Goal: Find specific page/section: Find specific page/section

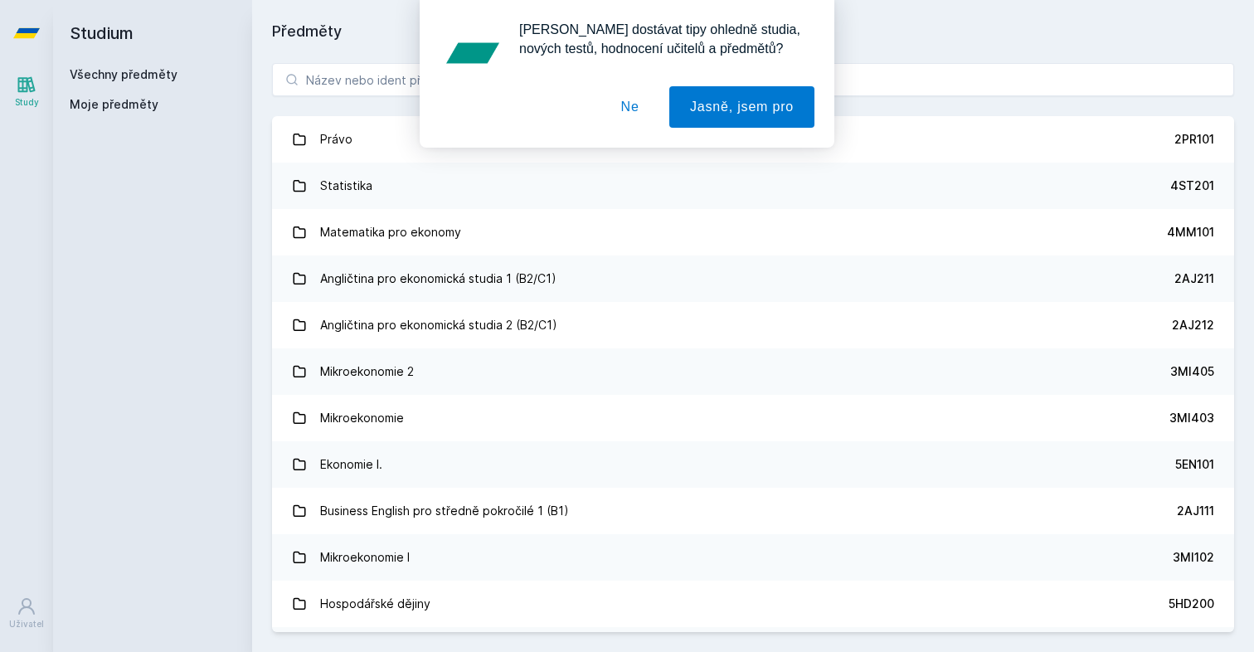
click at [652, 104] on button "Ne" at bounding box center [631, 106] width 60 height 41
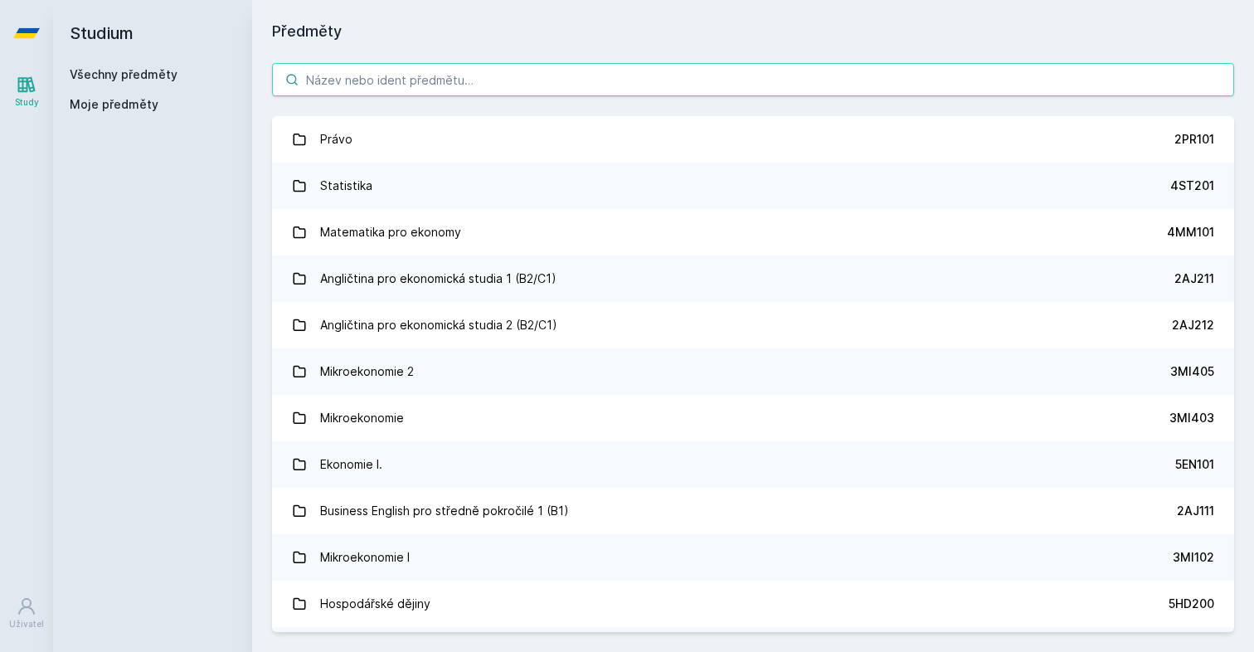
click at [515, 76] on input "search" at bounding box center [753, 79] width 962 height 33
paste input "4IT_UX"
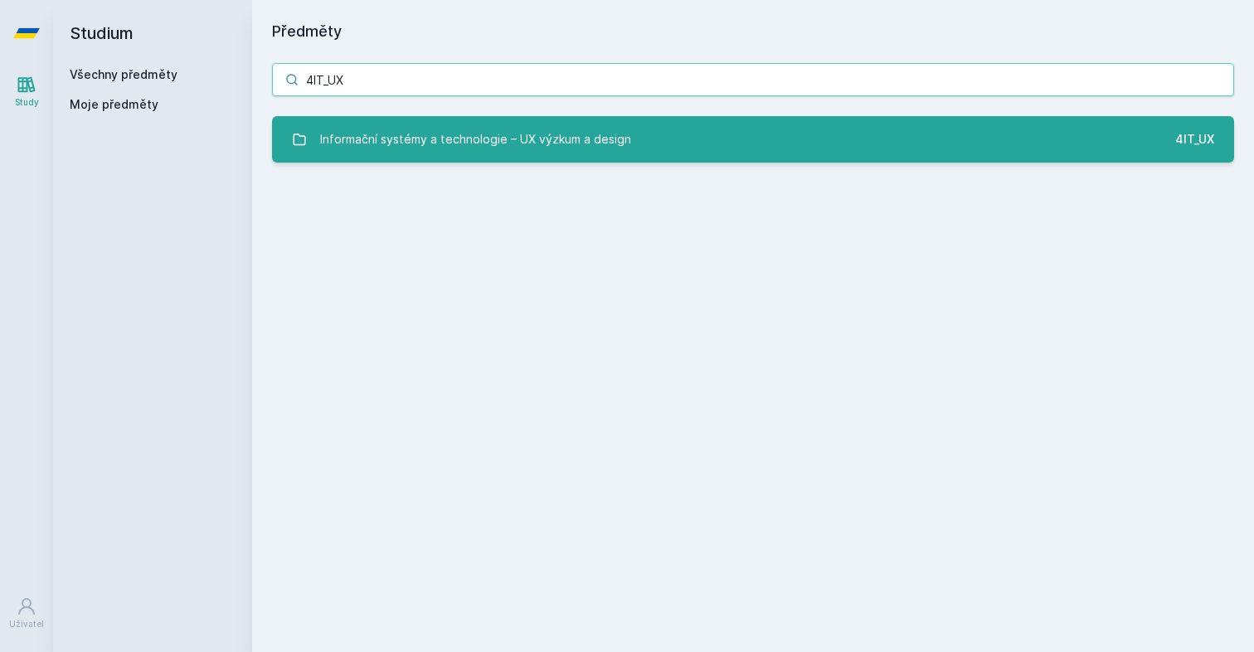
type input "4IT_UX"
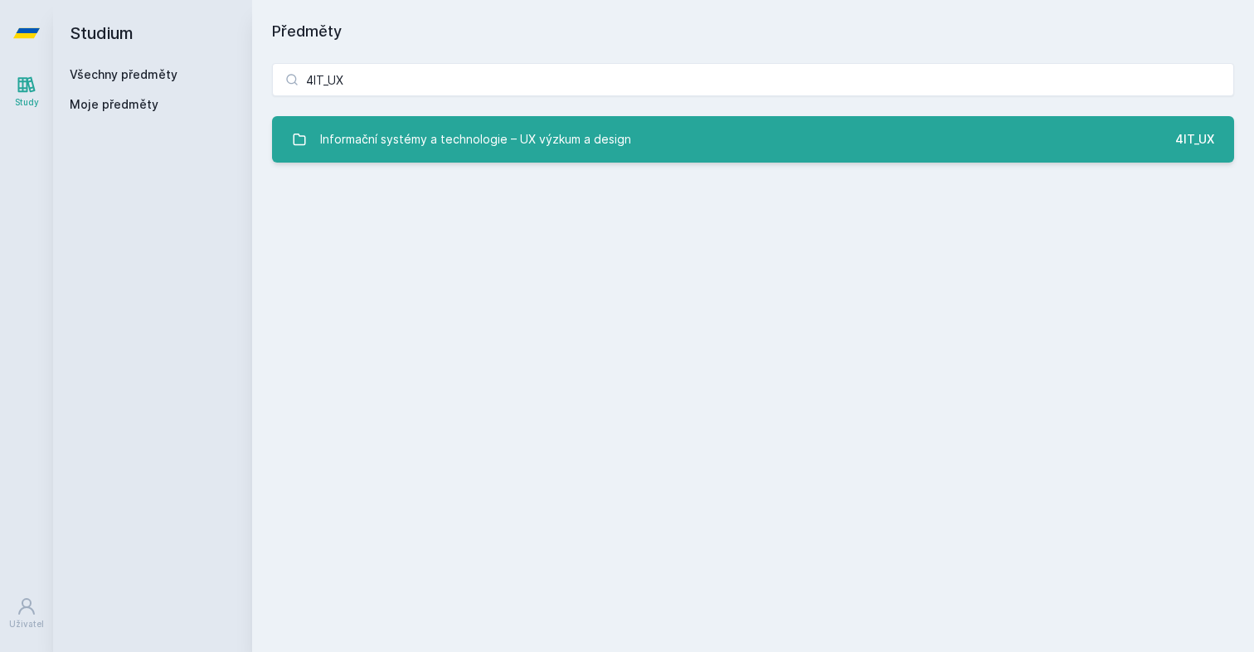
click at [494, 142] on div "Informační systémy a technologie – UX výzkum a design" at bounding box center [475, 139] width 311 height 33
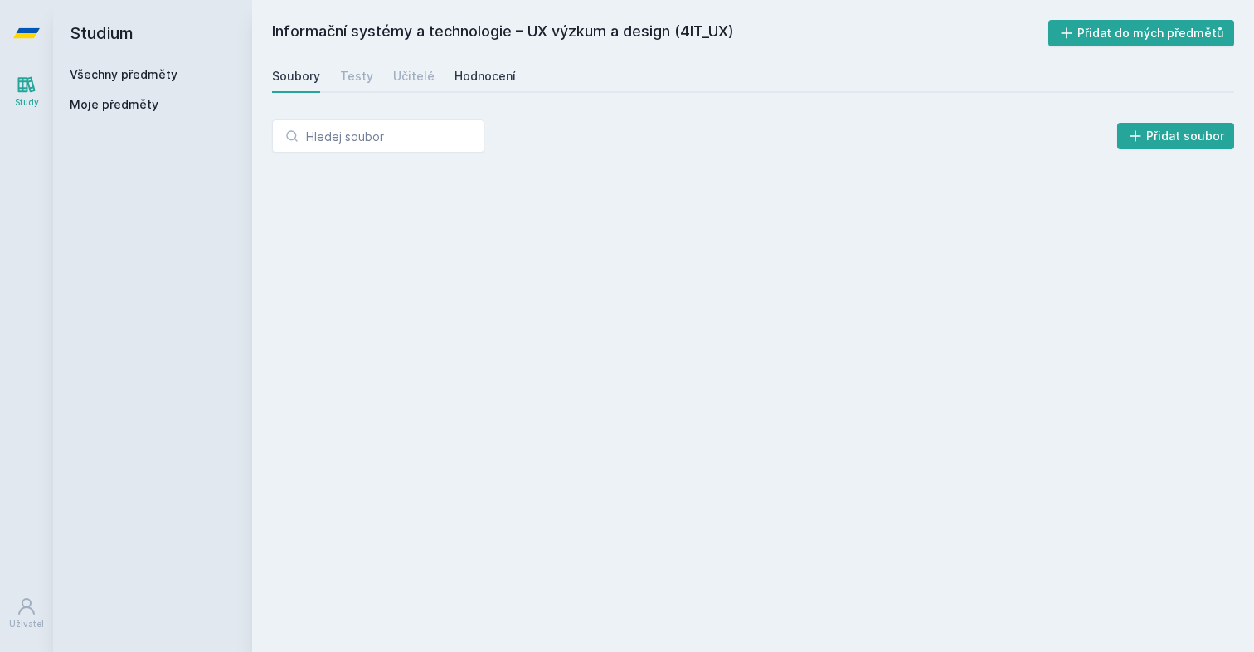
click at [468, 66] on link "Hodnocení" at bounding box center [485, 76] width 61 height 33
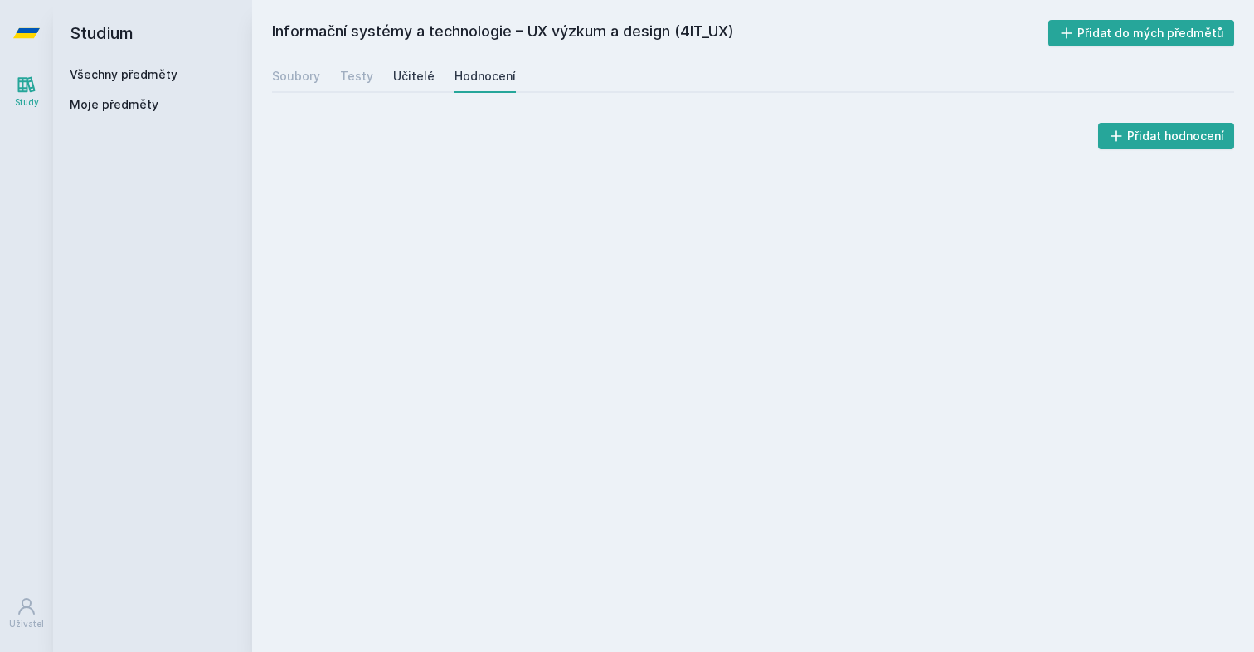
click at [411, 71] on div "Učitelé" at bounding box center [413, 76] width 41 height 17
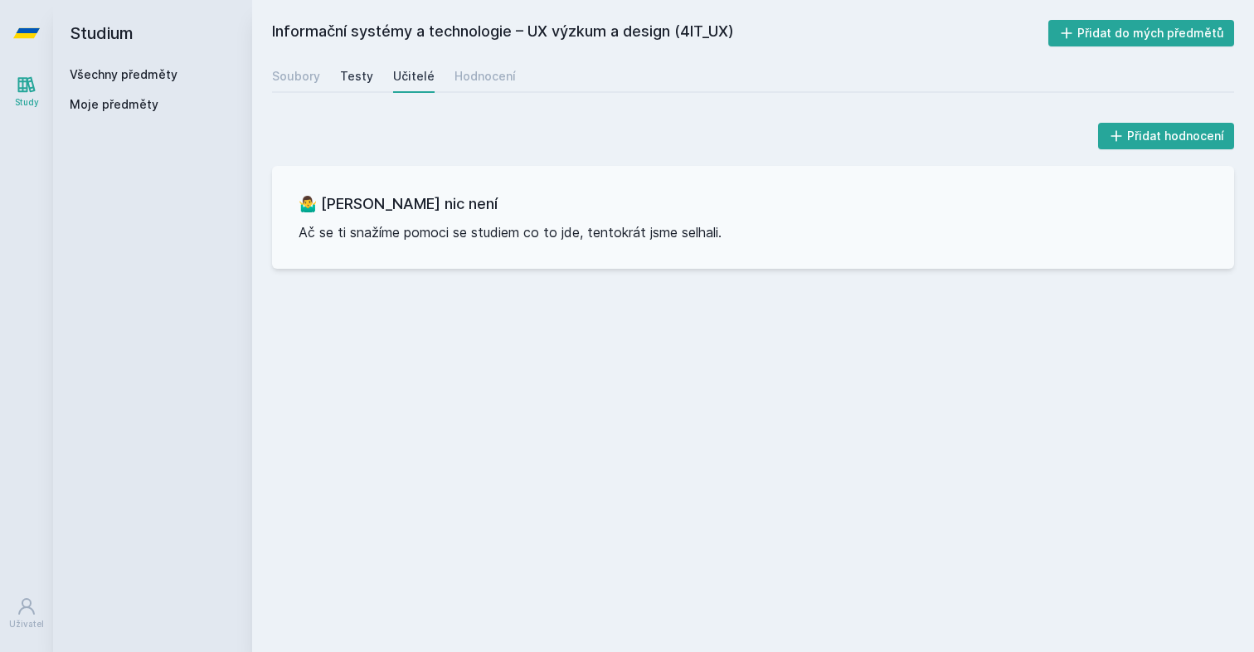
click at [344, 71] on div "Testy" at bounding box center [356, 76] width 33 height 17
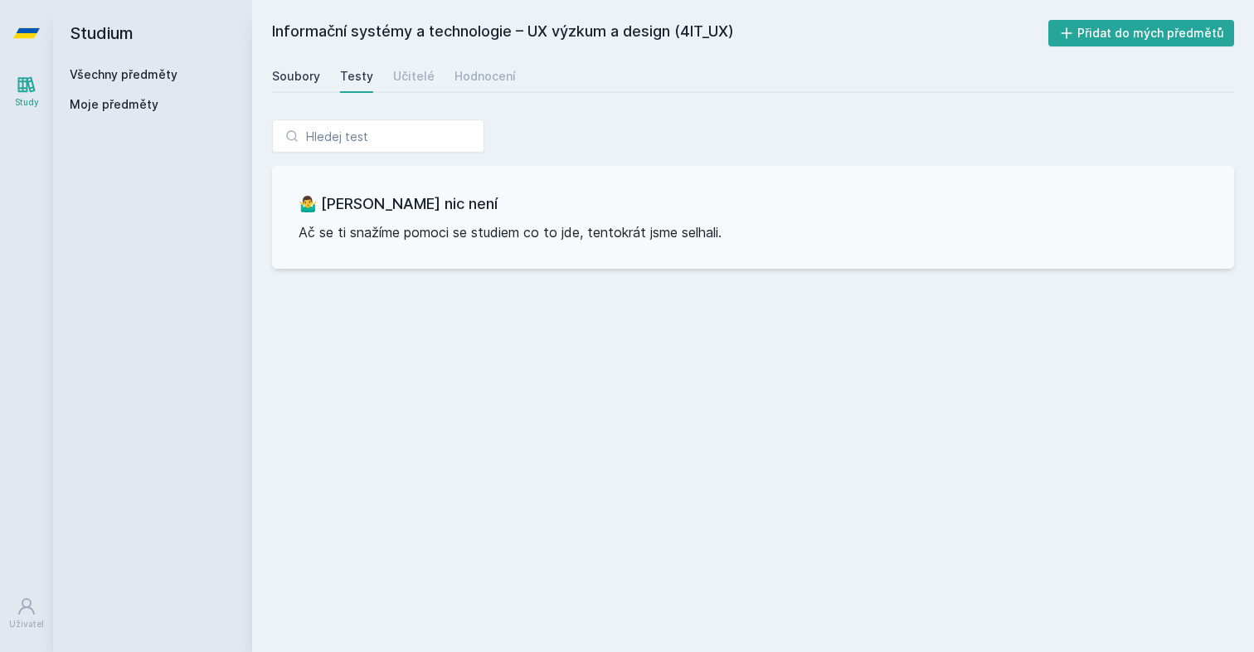
click at [278, 71] on div "Soubory" at bounding box center [296, 76] width 48 height 17
